Goal: Task Accomplishment & Management: Use online tool/utility

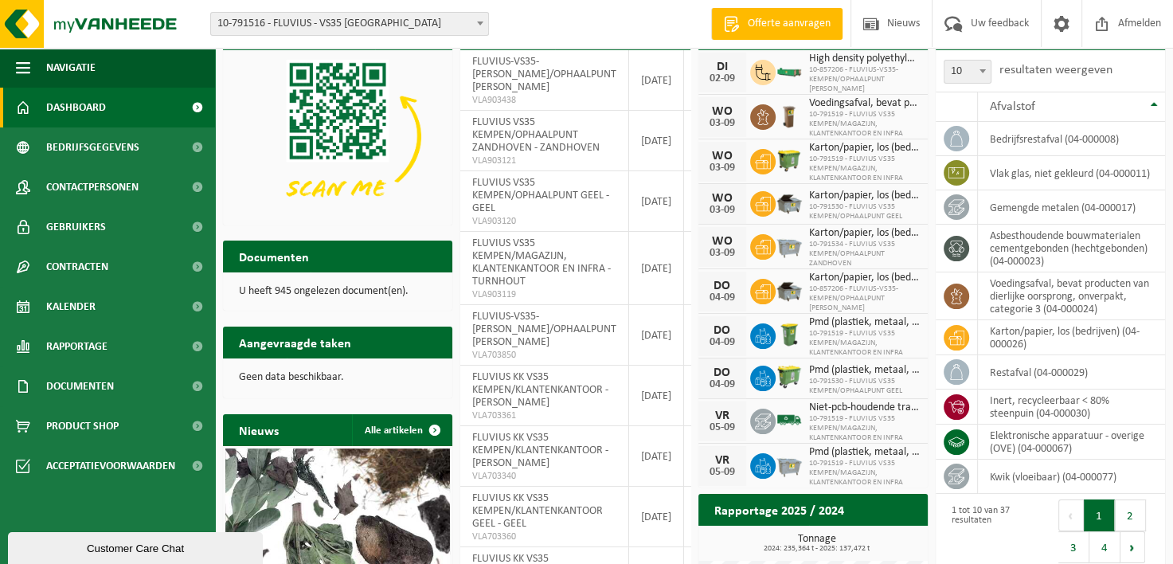
scroll to position [159, 0]
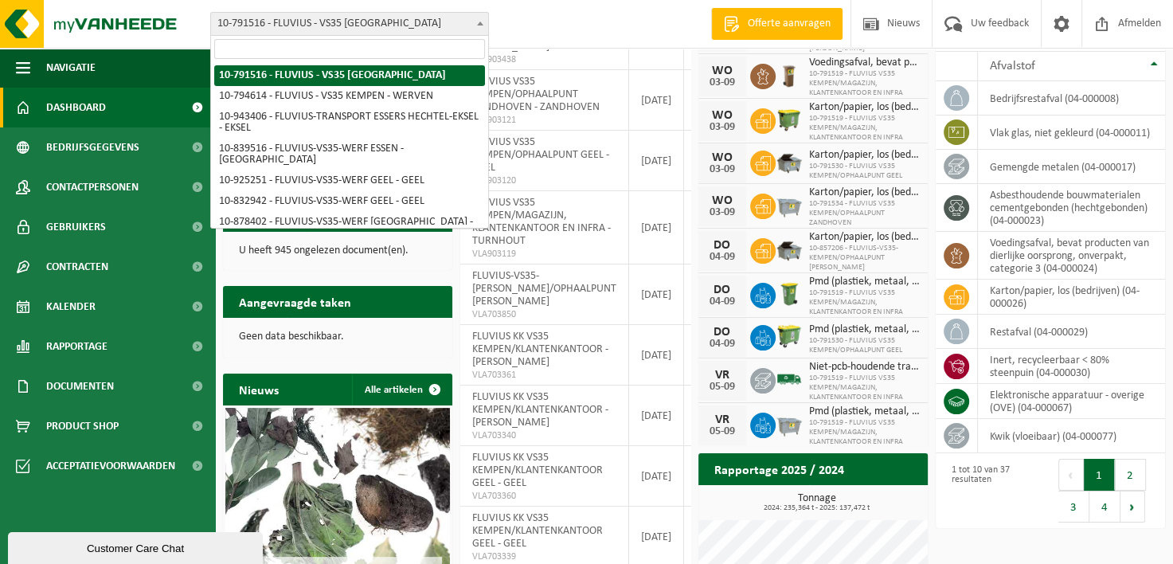
click at [478, 18] on span at bounding box center [480, 23] width 16 height 21
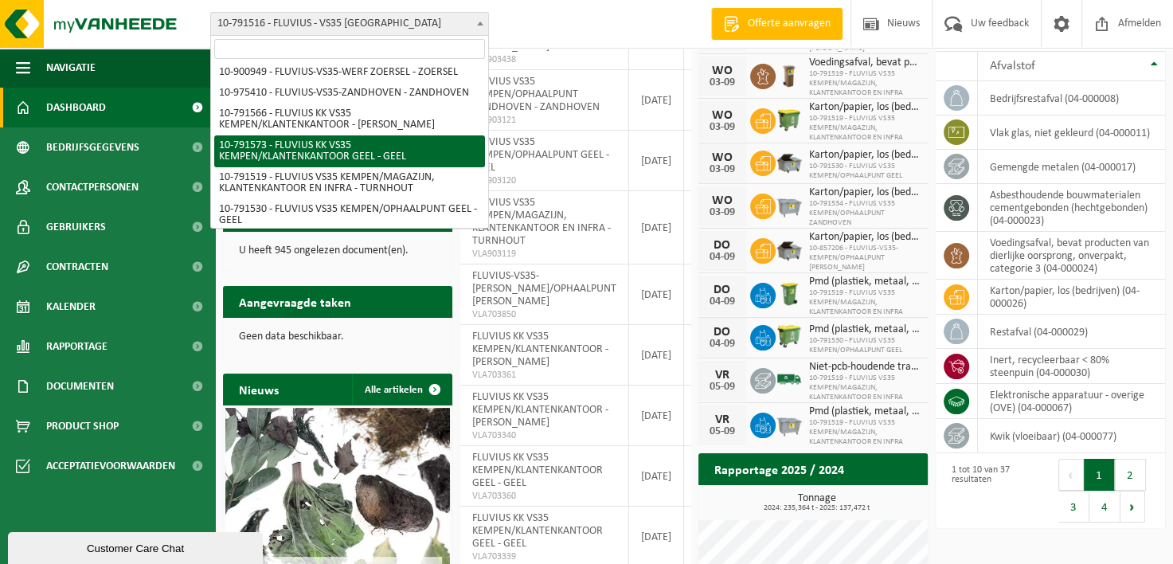
scroll to position [478, 0]
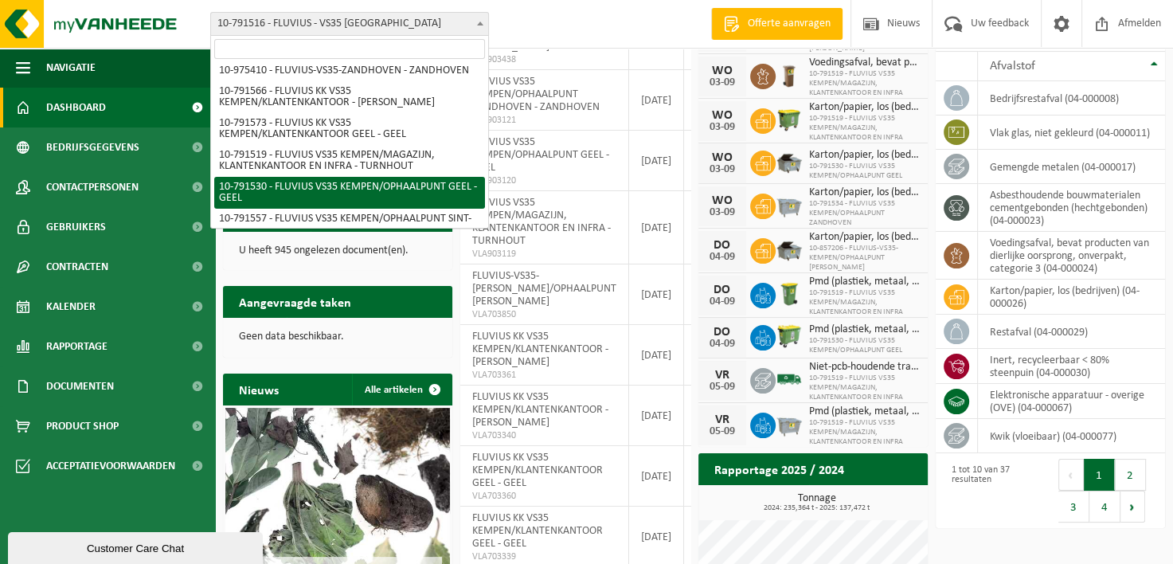
select select "30241"
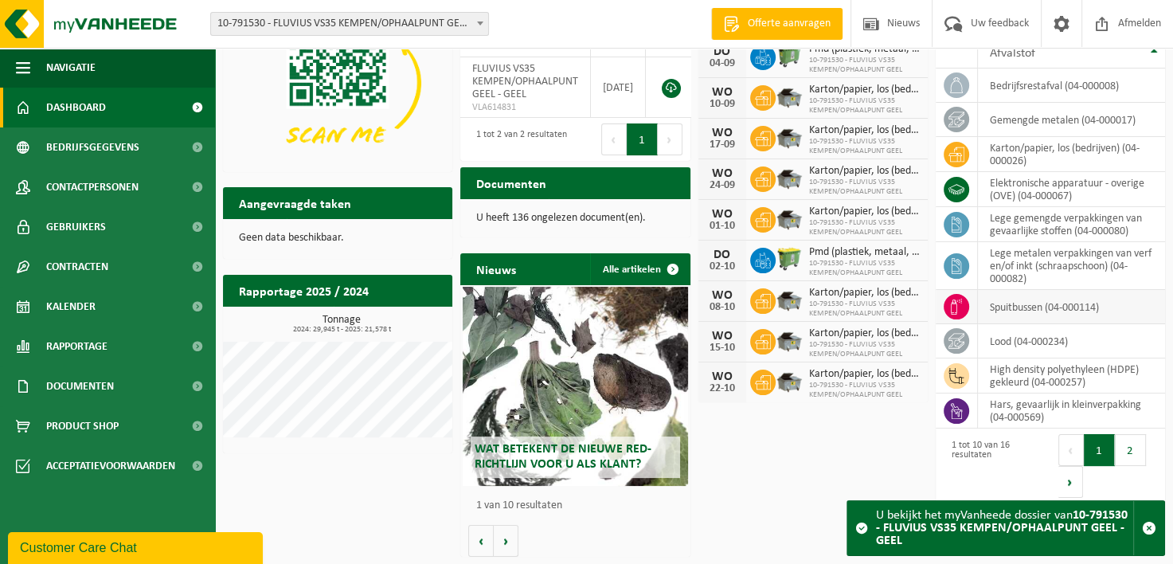
scroll to position [92, 0]
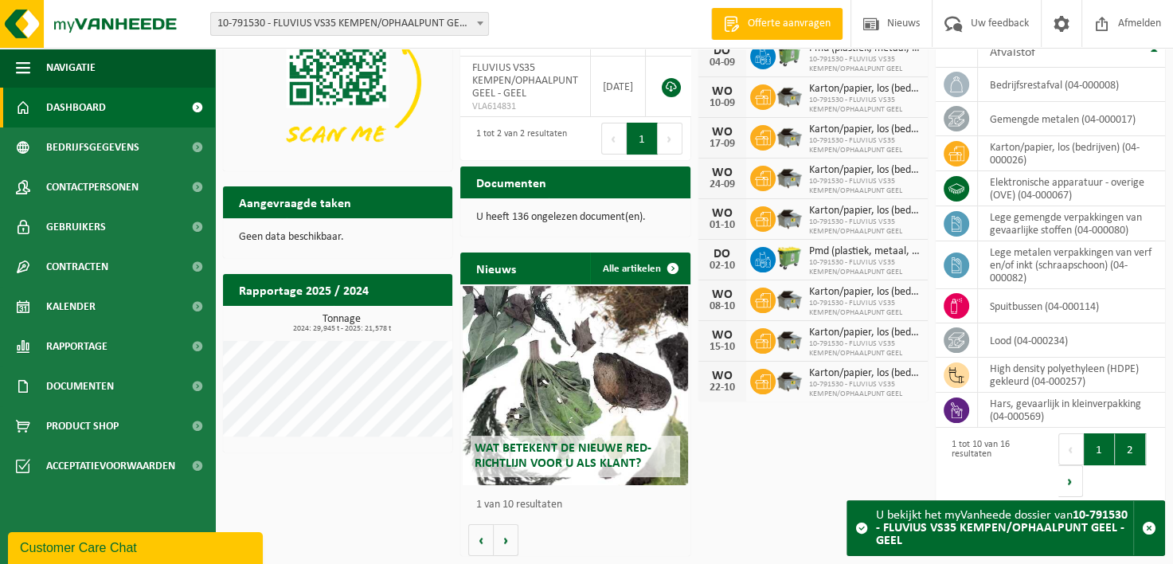
click at [1124, 442] on button "2" at bounding box center [1130, 449] width 31 height 32
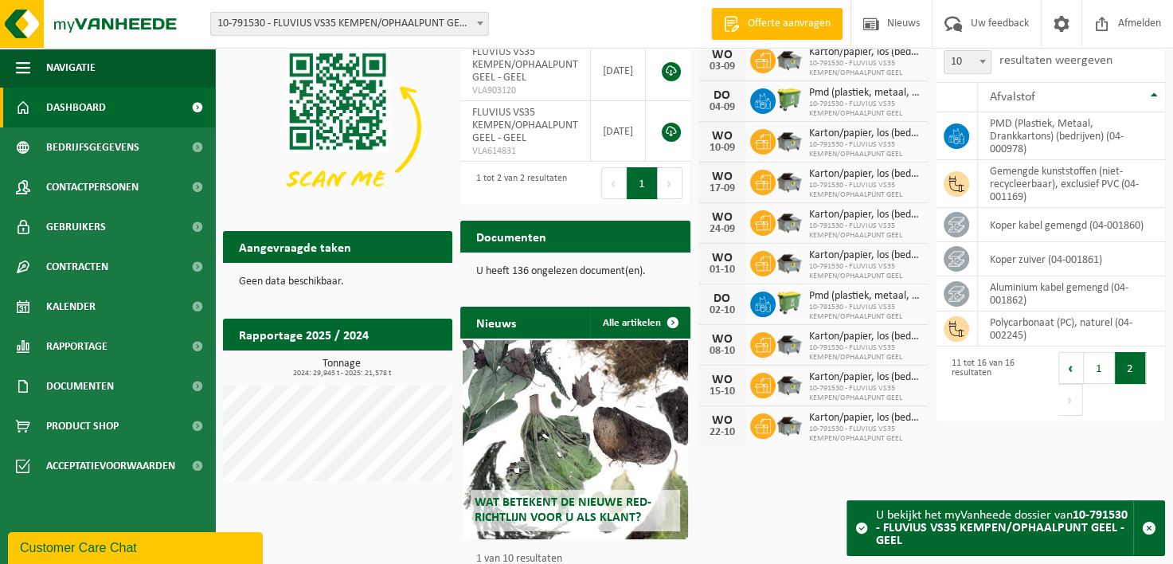
scroll to position [22, 0]
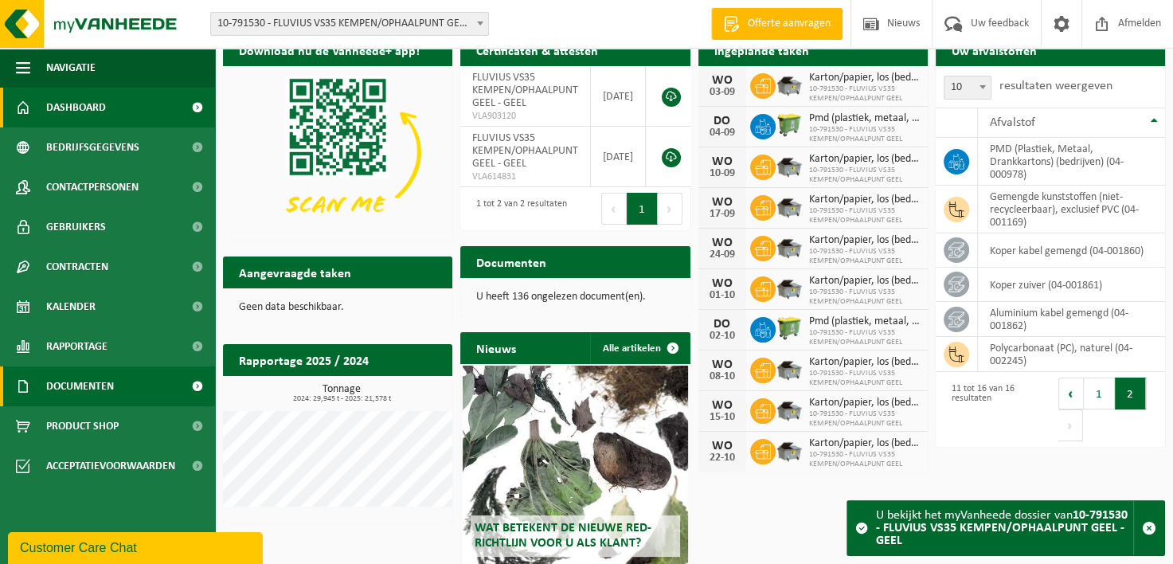
click at [84, 379] on span "Documenten" at bounding box center [80, 386] width 68 height 40
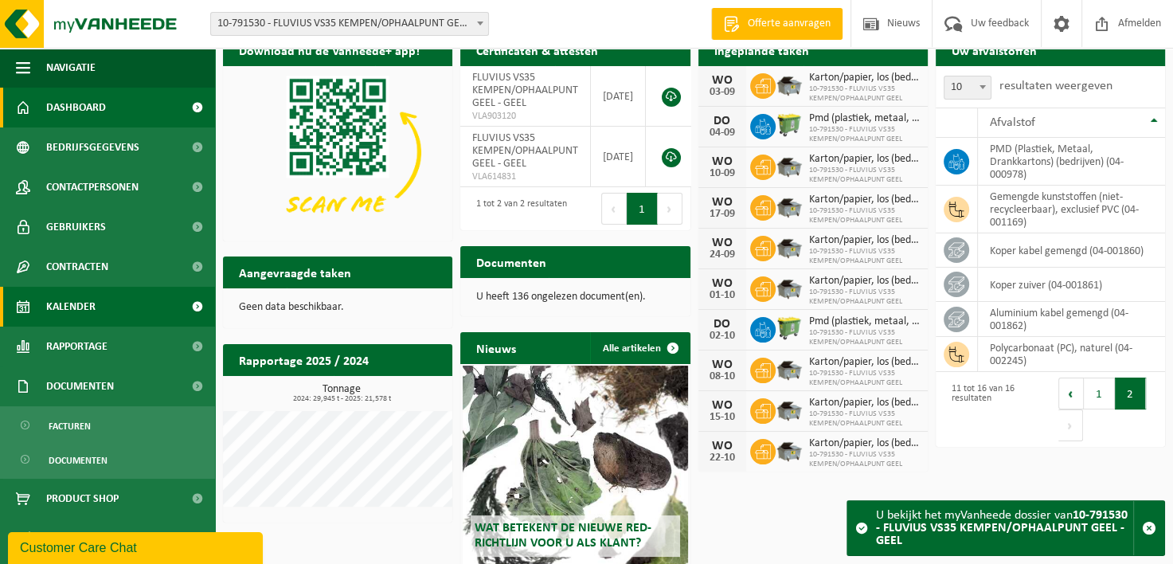
click at [72, 306] on span "Kalender" at bounding box center [70, 307] width 49 height 40
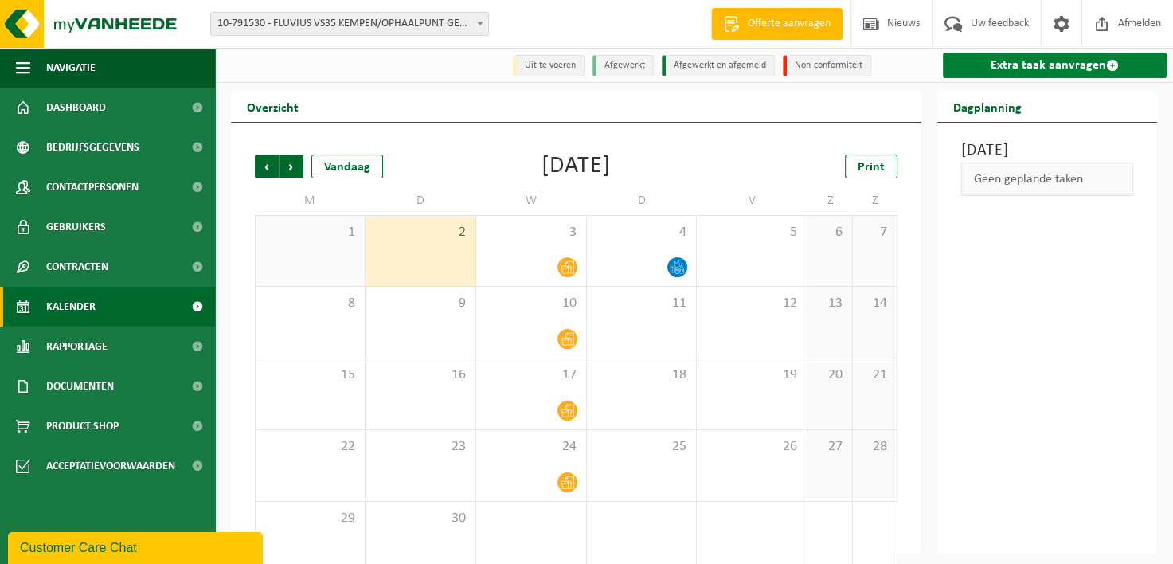
click at [1027, 68] on link "Extra taak aanvragen" at bounding box center [1055, 65] width 224 height 25
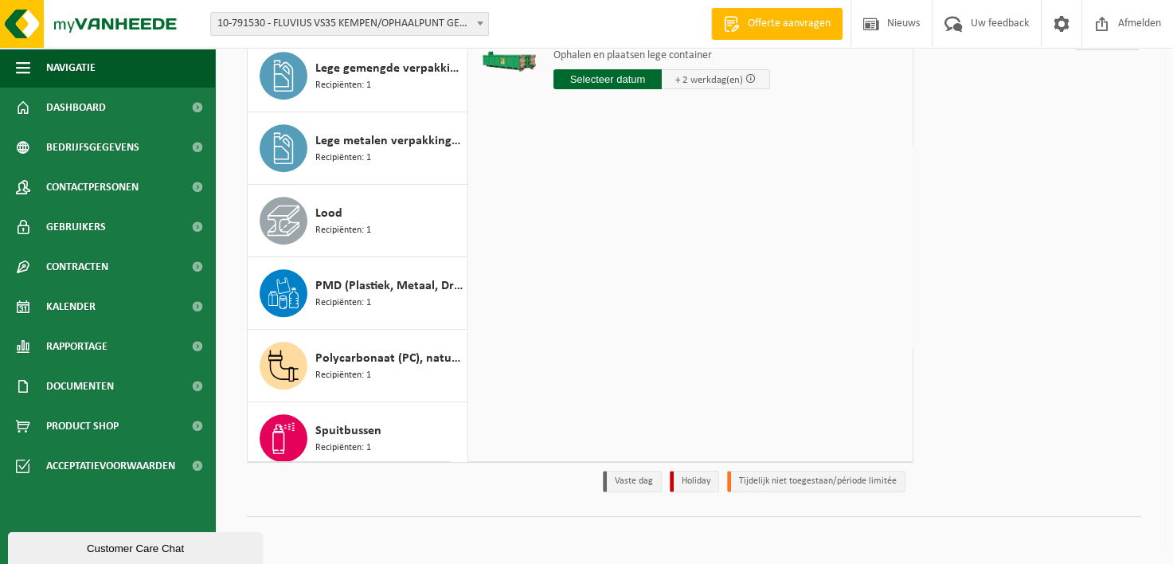
scroll to position [678, 0]
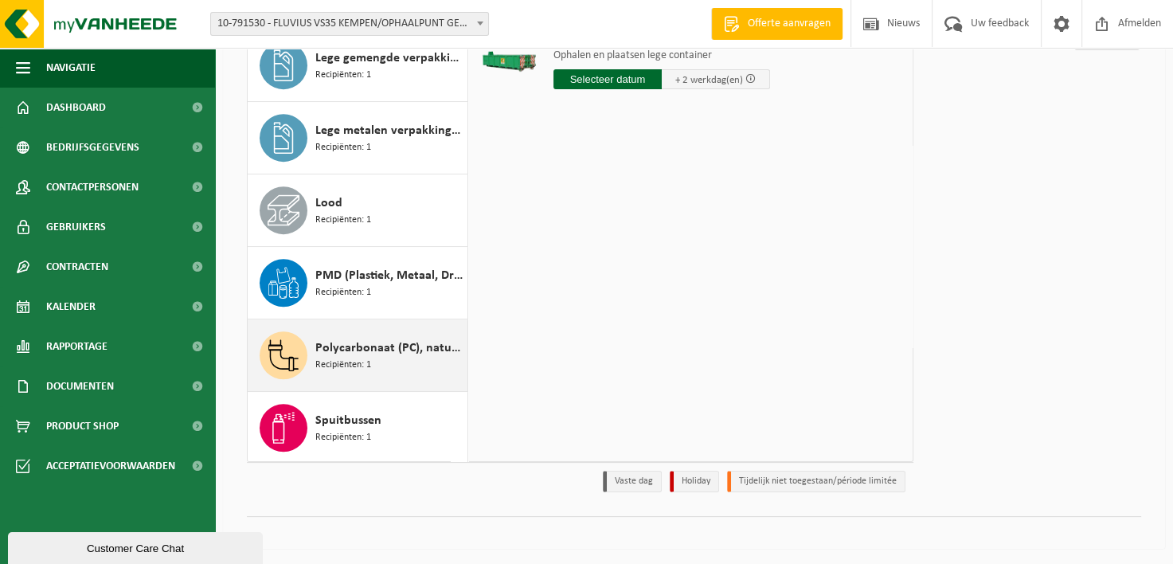
click at [362, 359] on span "Recipiënten: 1" at bounding box center [343, 365] width 56 height 15
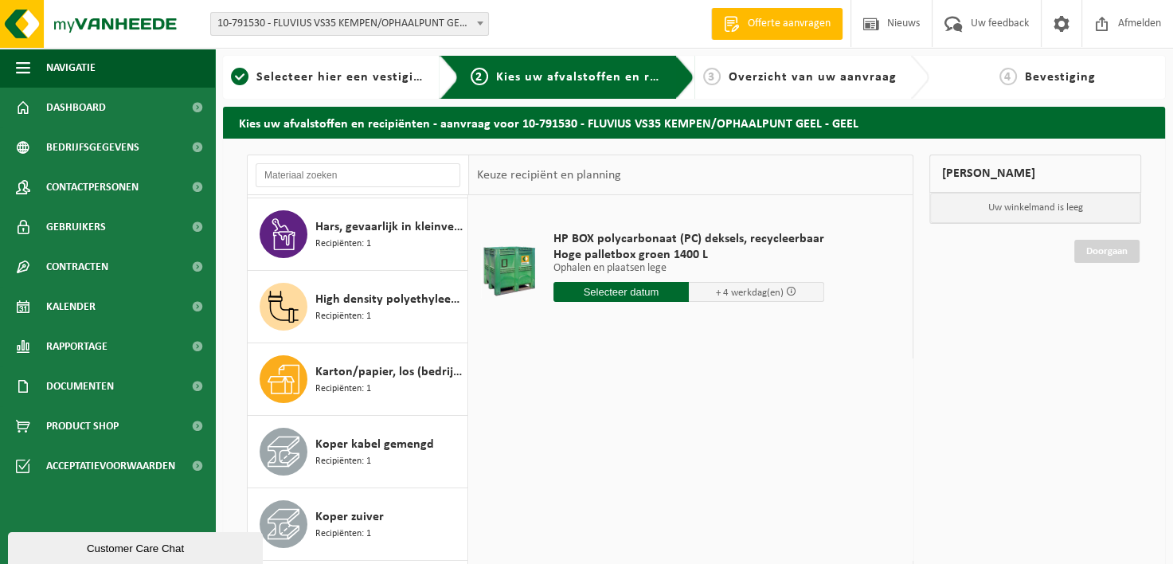
scroll to position [0, 0]
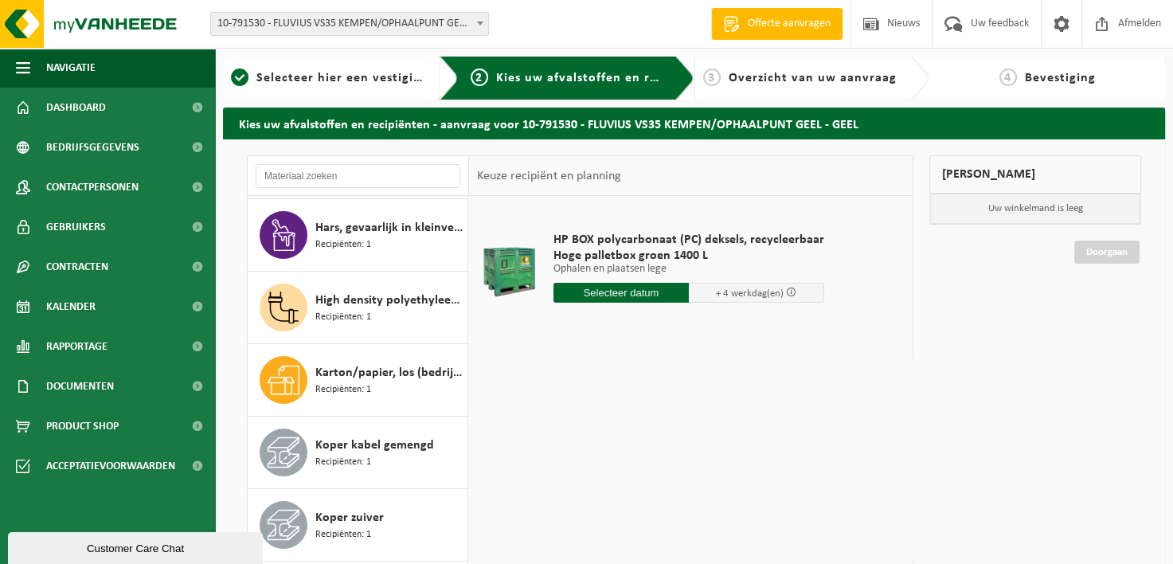
click at [607, 290] on input "text" at bounding box center [620, 293] width 135 height 20
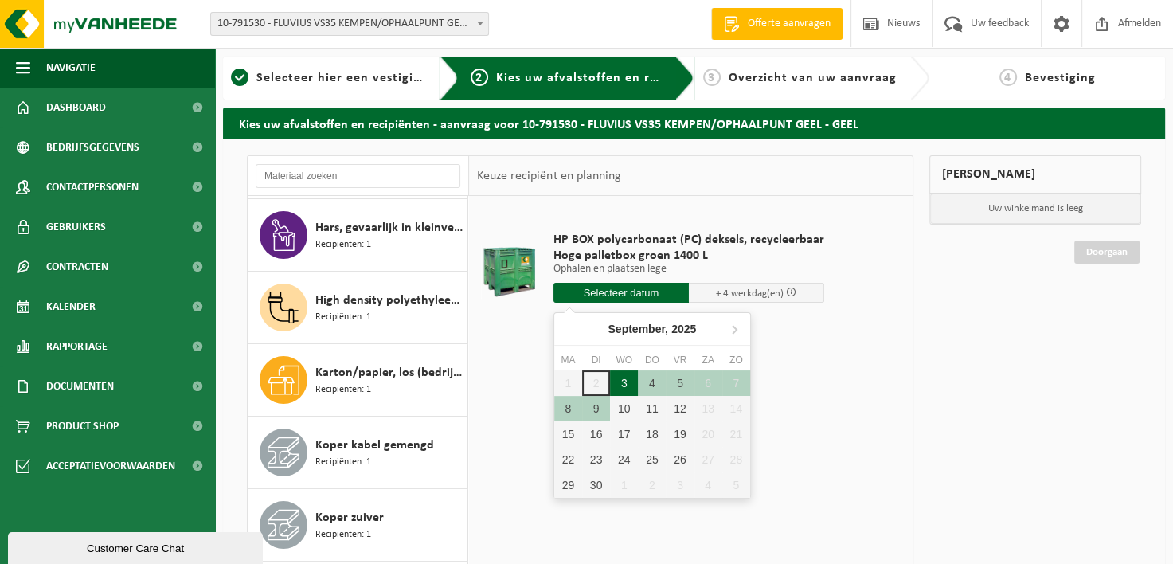
drag, startPoint x: 627, startPoint y: 385, endPoint x: 612, endPoint y: 381, distance: 15.5
click at [621, 383] on div "3" at bounding box center [624, 382] width 28 height 25
type input "Van 2025-09-03"
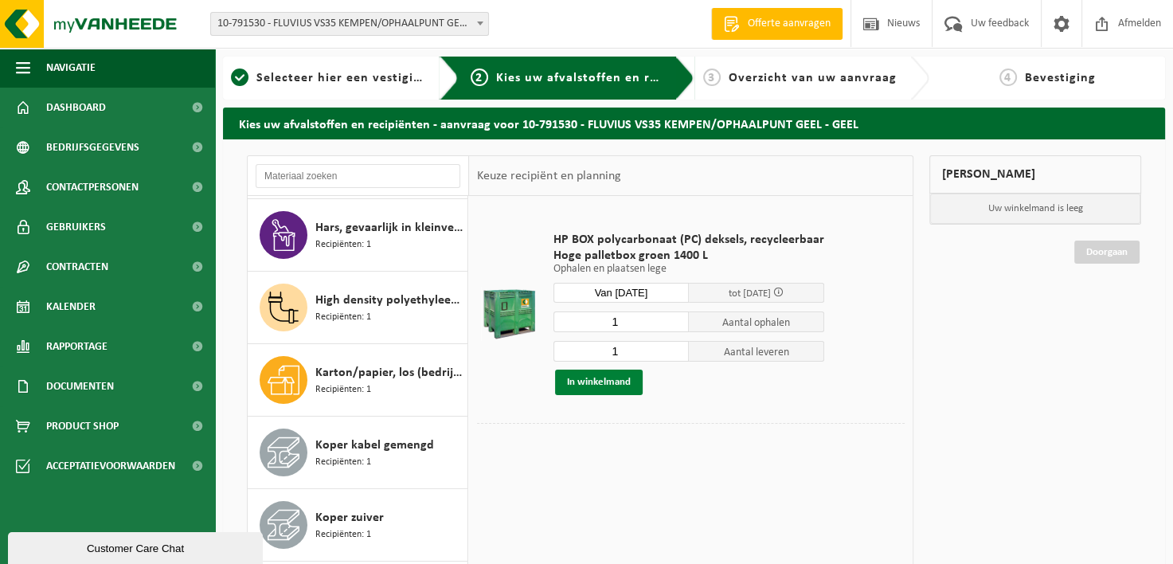
click at [583, 378] on button "In winkelmand" at bounding box center [599, 381] width 88 height 25
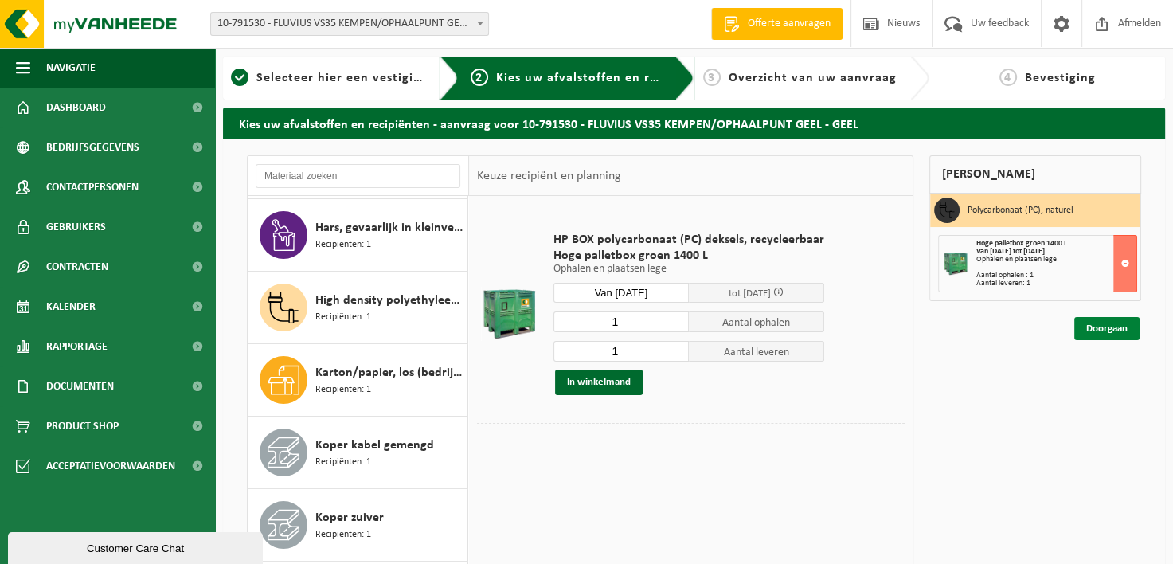
click at [1110, 327] on link "Doorgaan" at bounding box center [1106, 328] width 65 height 23
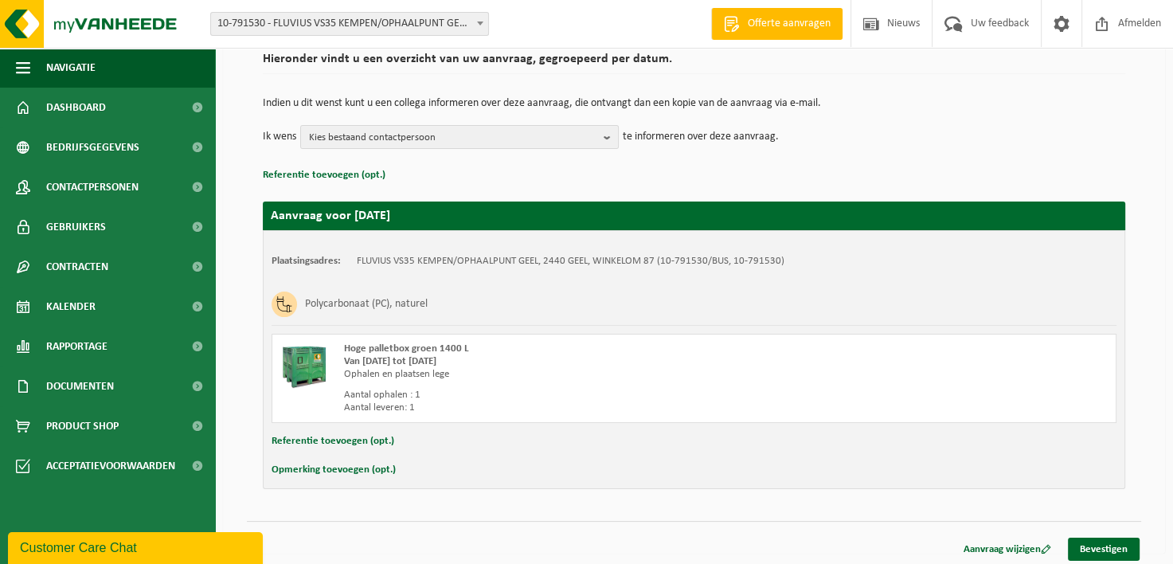
scroll to position [131, 0]
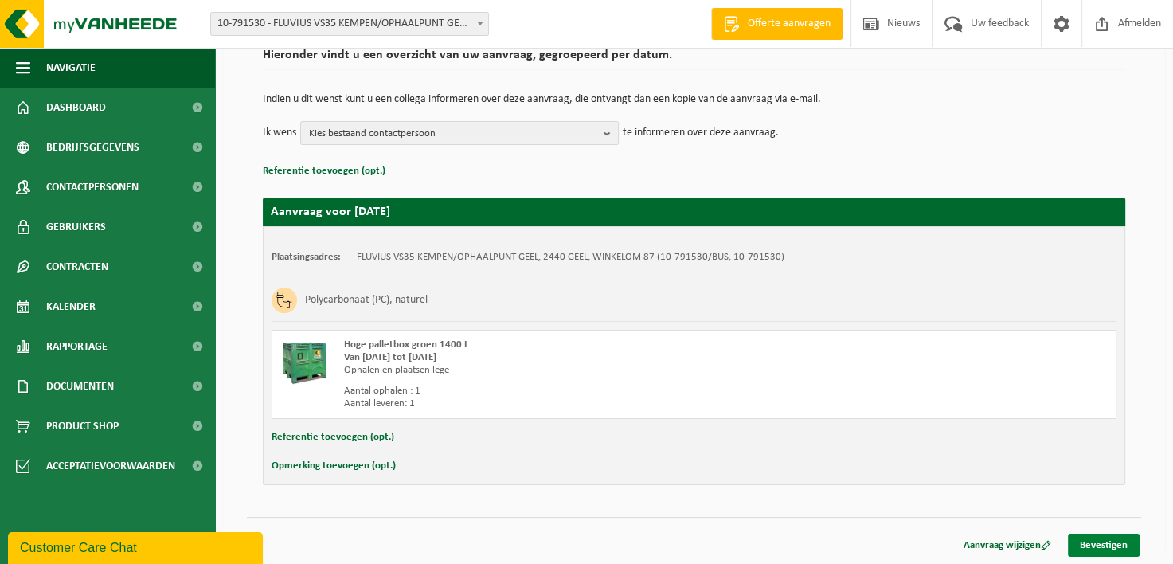
click at [1086, 541] on link "Bevestigen" at bounding box center [1104, 545] width 72 height 23
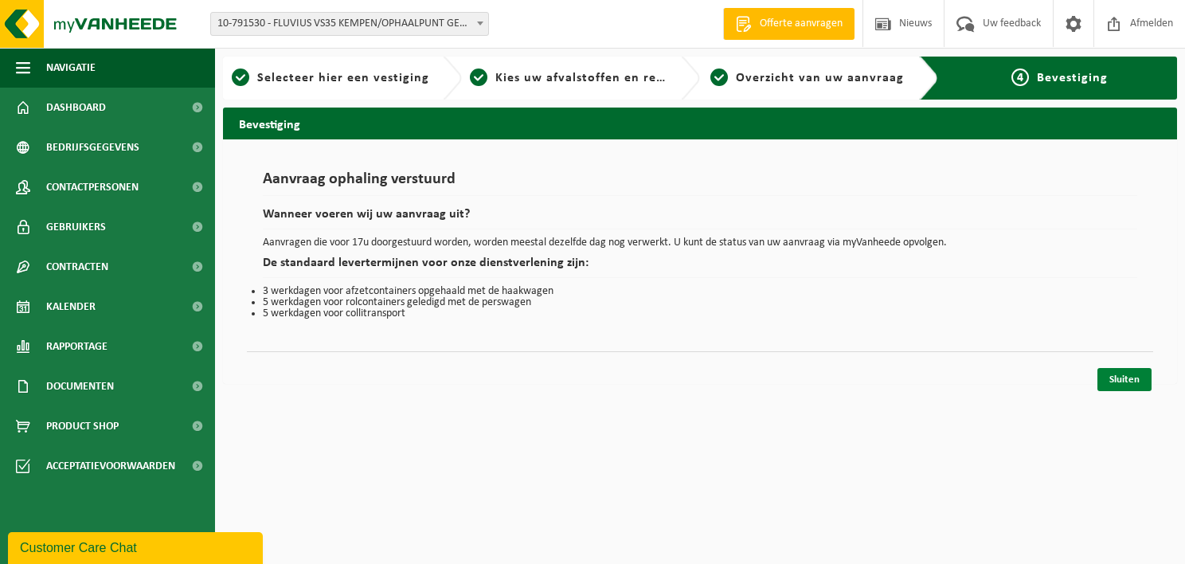
click at [1119, 374] on link "Sluiten" at bounding box center [1124, 379] width 54 height 23
